Goal: Information Seeking & Learning: Learn about a topic

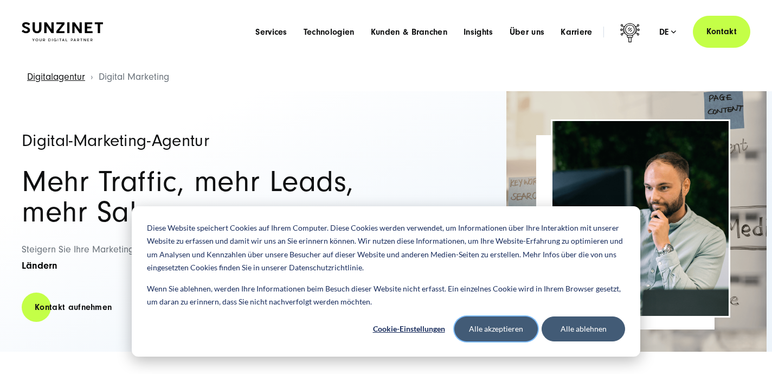
click at [489, 331] on button "Alle akzeptieren" at bounding box center [497, 328] width 84 height 25
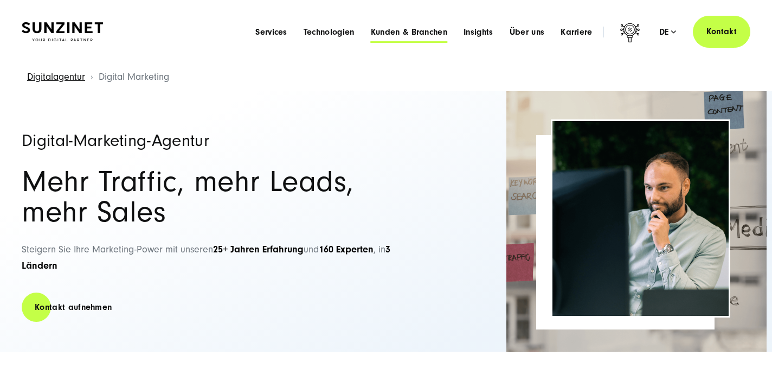
click at [400, 32] on span "Kunden & Branchen" at bounding box center [409, 32] width 76 height 11
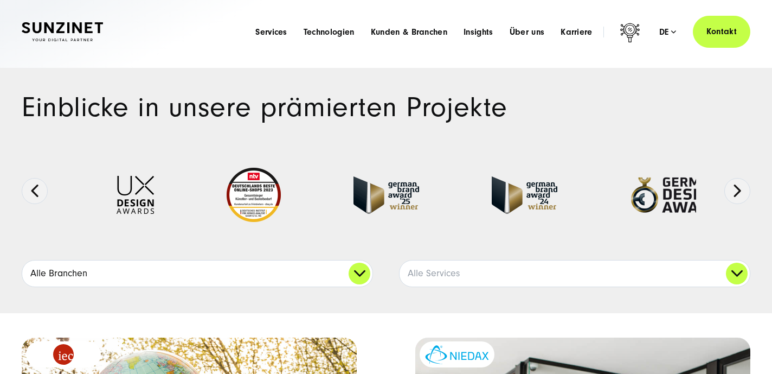
click at [283, 272] on link "Alle Branchen" at bounding box center [197, 273] width 350 height 26
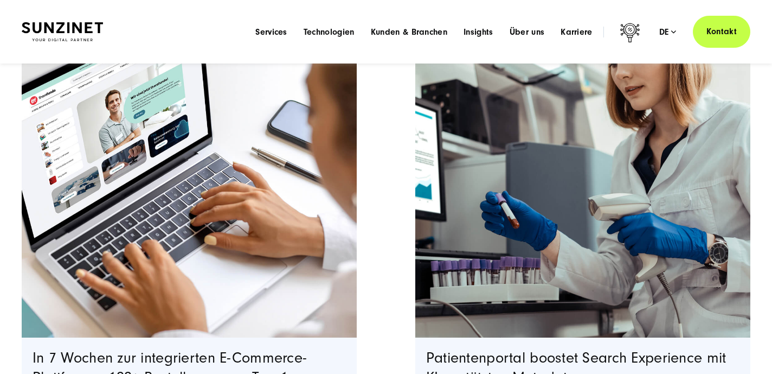
scroll to position [920, 0]
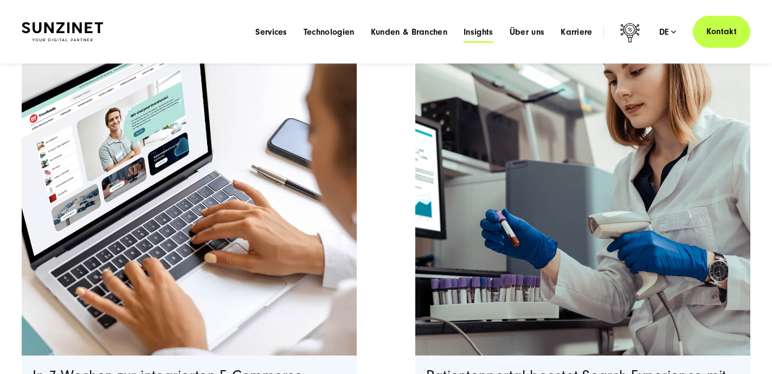
click at [479, 33] on span "Insights" at bounding box center [479, 32] width 30 height 11
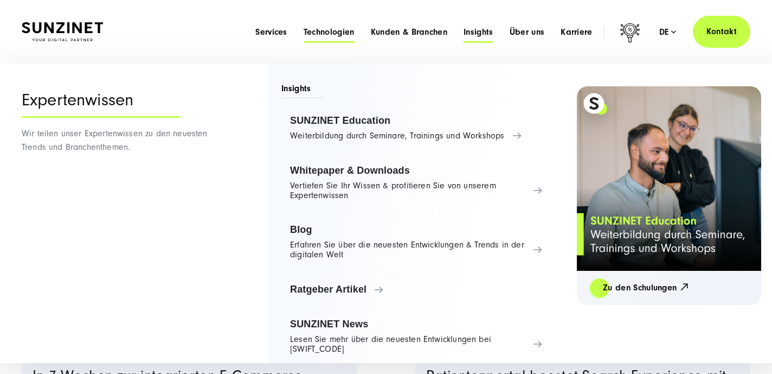
click at [341, 30] on span "Technologien" at bounding box center [329, 32] width 51 height 11
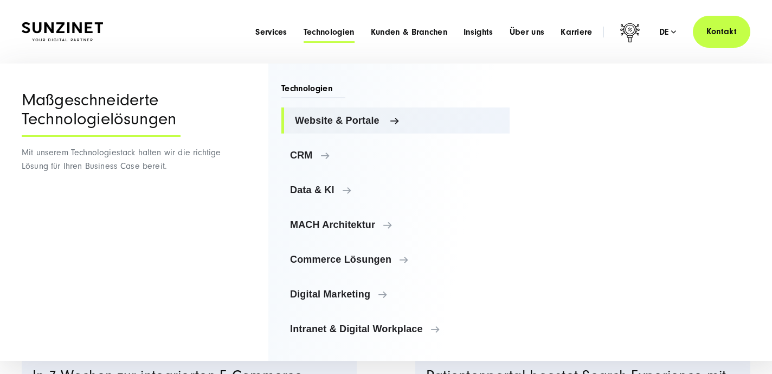
click at [372, 125] on span "Website & Portale" at bounding box center [398, 120] width 206 height 11
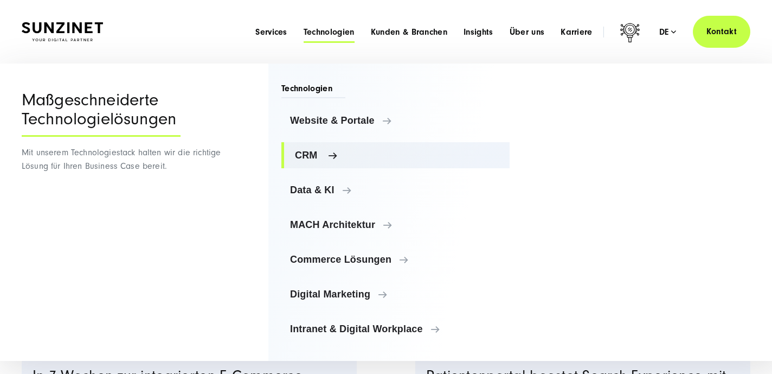
click at [304, 161] on link "CRM" at bounding box center [395, 155] width 228 height 26
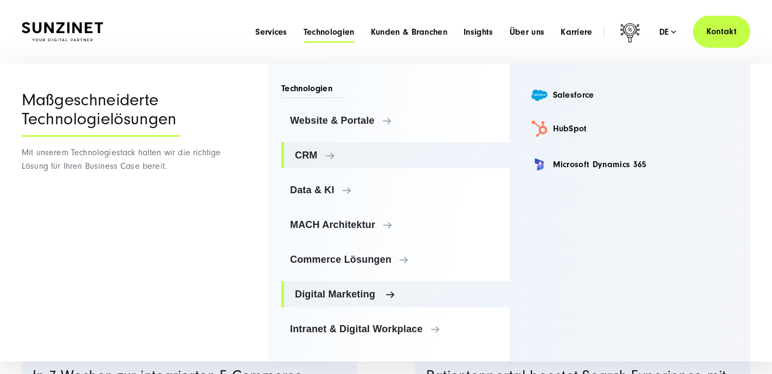
click at [354, 292] on span "Digital Marketing" at bounding box center [398, 294] width 206 height 11
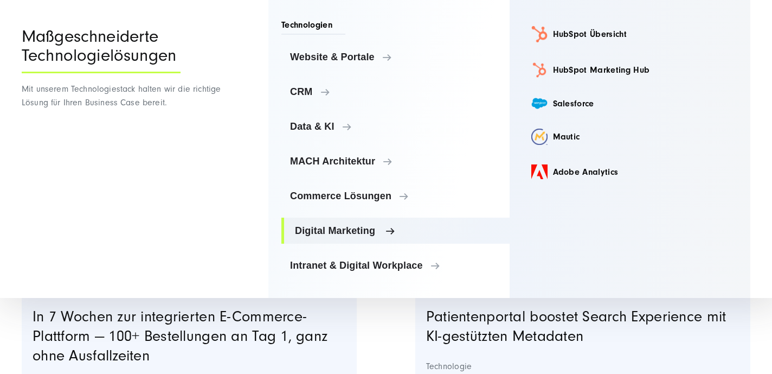
scroll to position [980, 0]
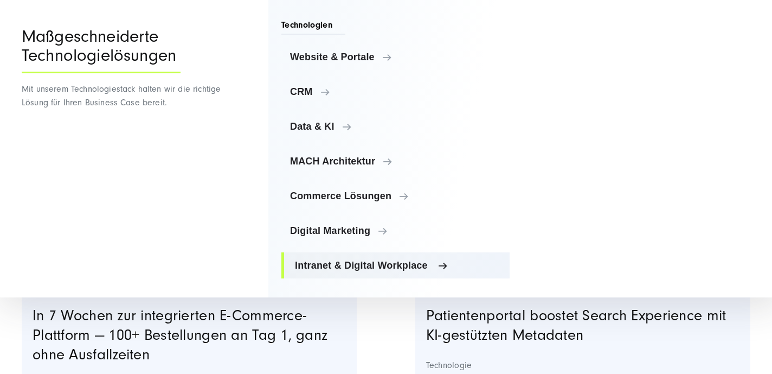
click at [389, 262] on span "Intranet & Digital Workplace" at bounding box center [398, 265] width 206 height 11
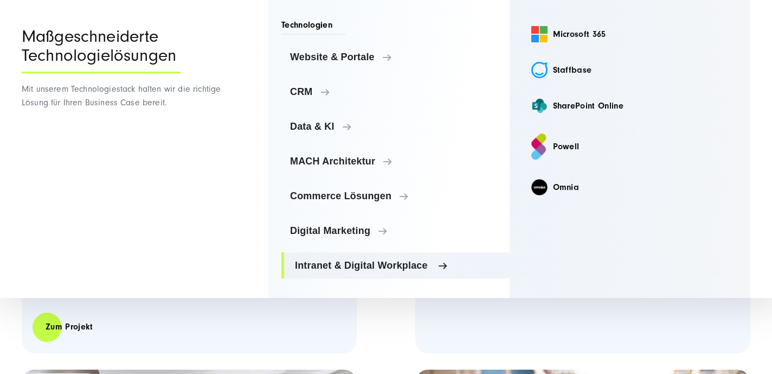
scroll to position [1174, 0]
click at [322, 328] on div "Zum Projekt" at bounding box center [189, 325] width 313 height 31
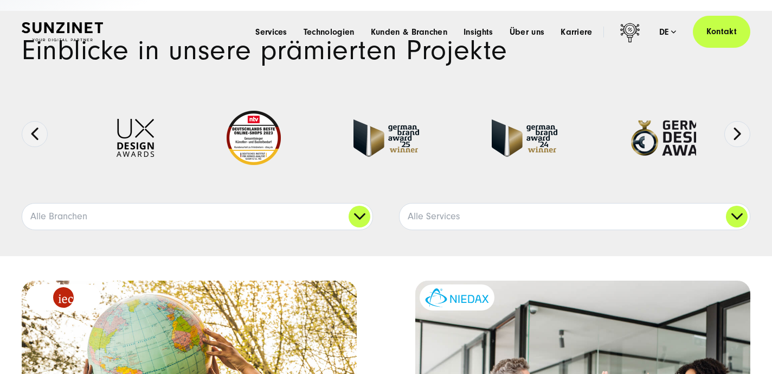
scroll to position [0, 0]
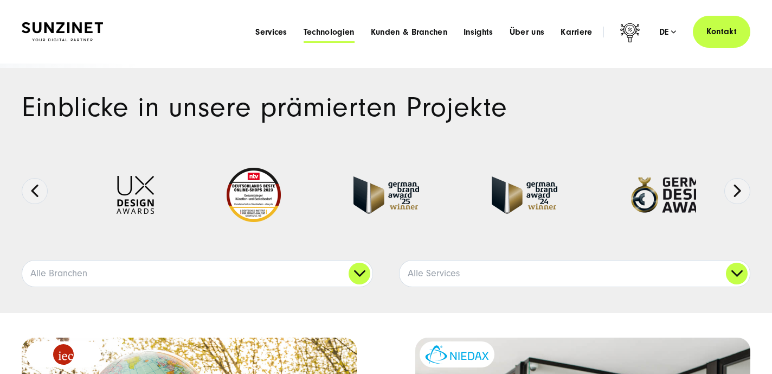
click at [321, 33] on span "Technologien" at bounding box center [329, 32] width 51 height 11
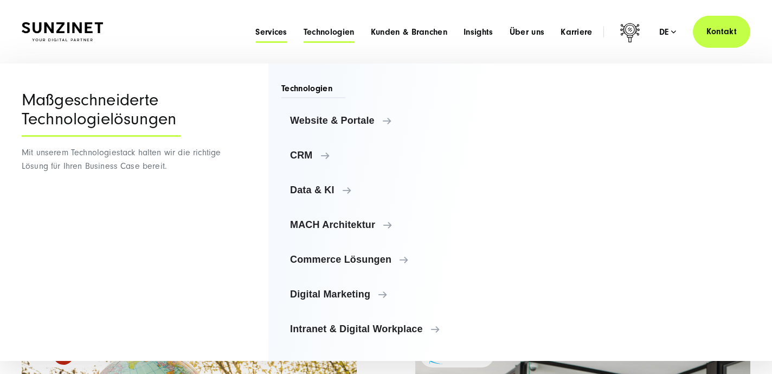
click at [271, 32] on span "Services" at bounding box center [271, 32] width 32 height 11
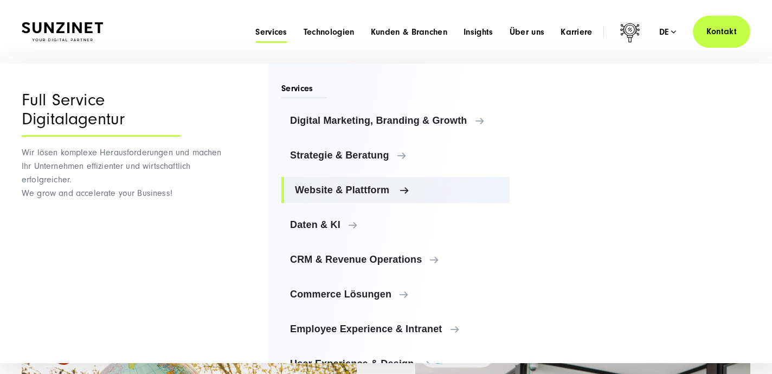
click at [349, 194] on span "Website & Plattform" at bounding box center [398, 189] width 206 height 11
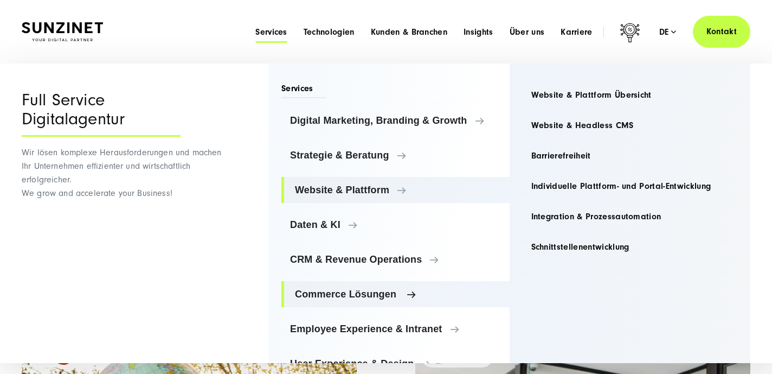
click at [373, 301] on link "Commerce Lösungen" at bounding box center [395, 294] width 228 height 26
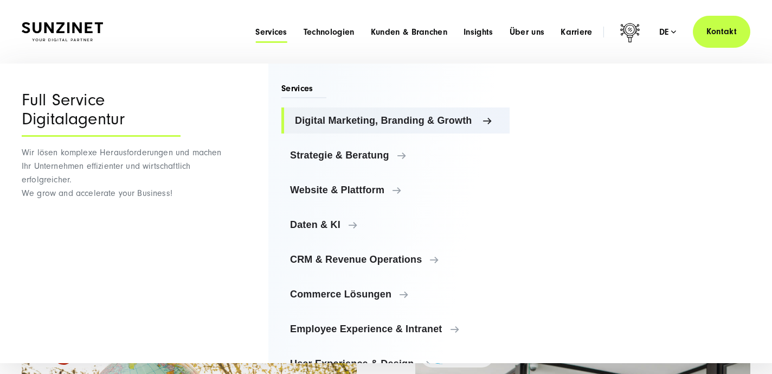
click at [373, 117] on span "Digital Marketing, Branding & Growth" at bounding box center [398, 120] width 206 height 11
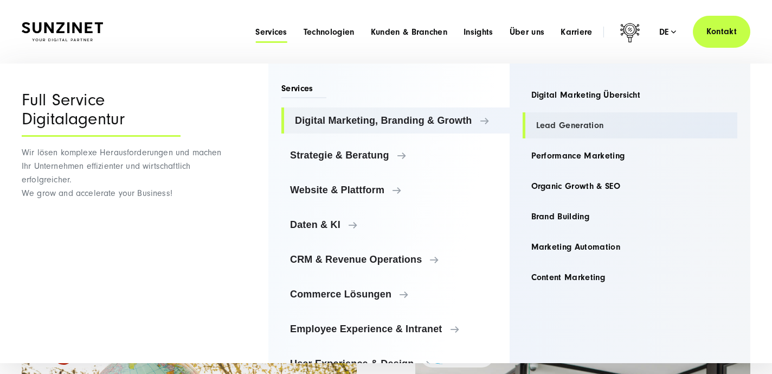
click at [570, 119] on link "Lead Generation" at bounding box center [630, 125] width 215 height 26
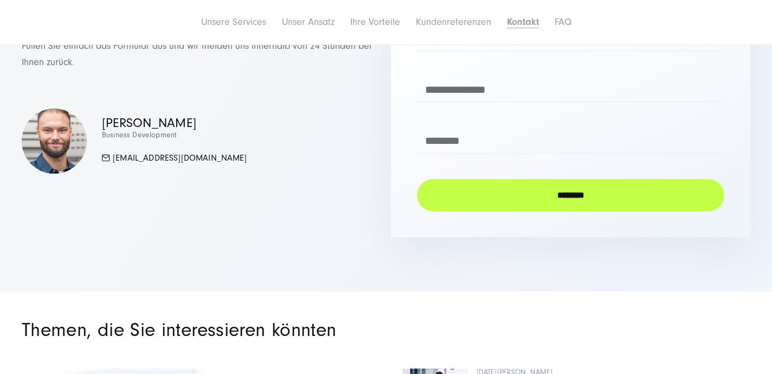
scroll to position [4183, 0]
